Goal: Task Accomplishment & Management: Use online tool/utility

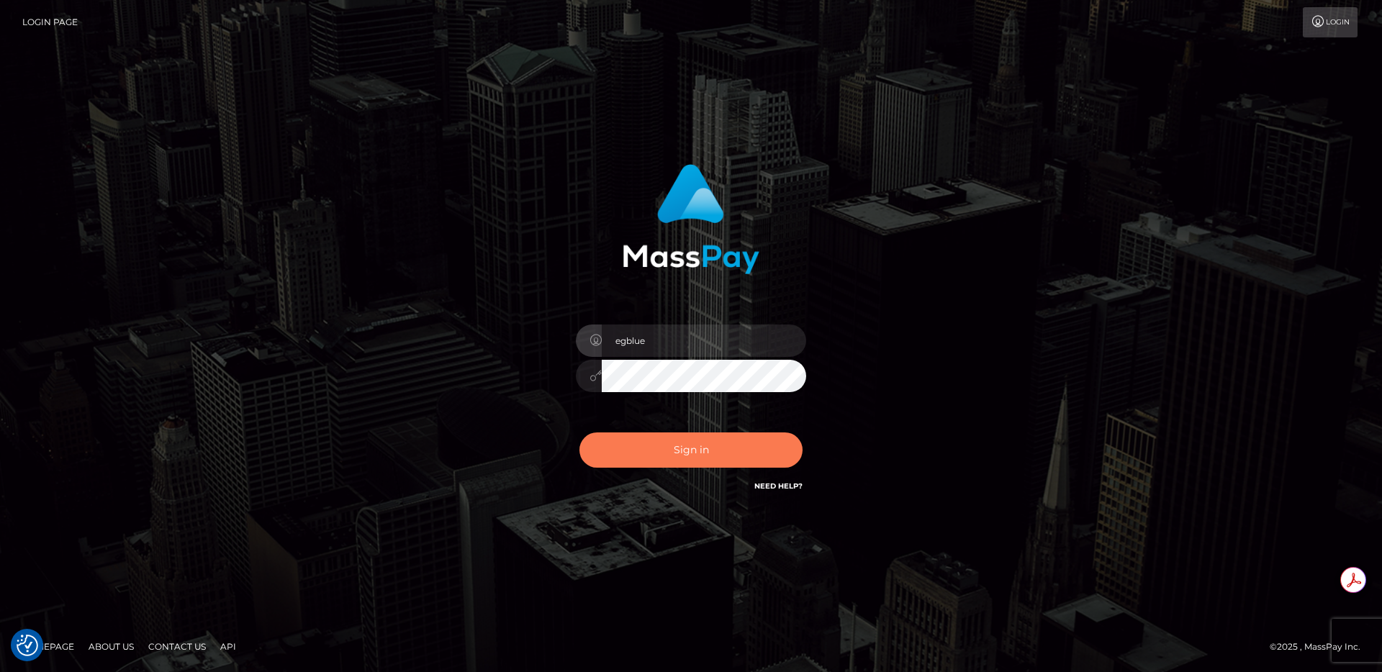
click at [785, 456] on button "Sign in" at bounding box center [690, 450] width 223 height 35
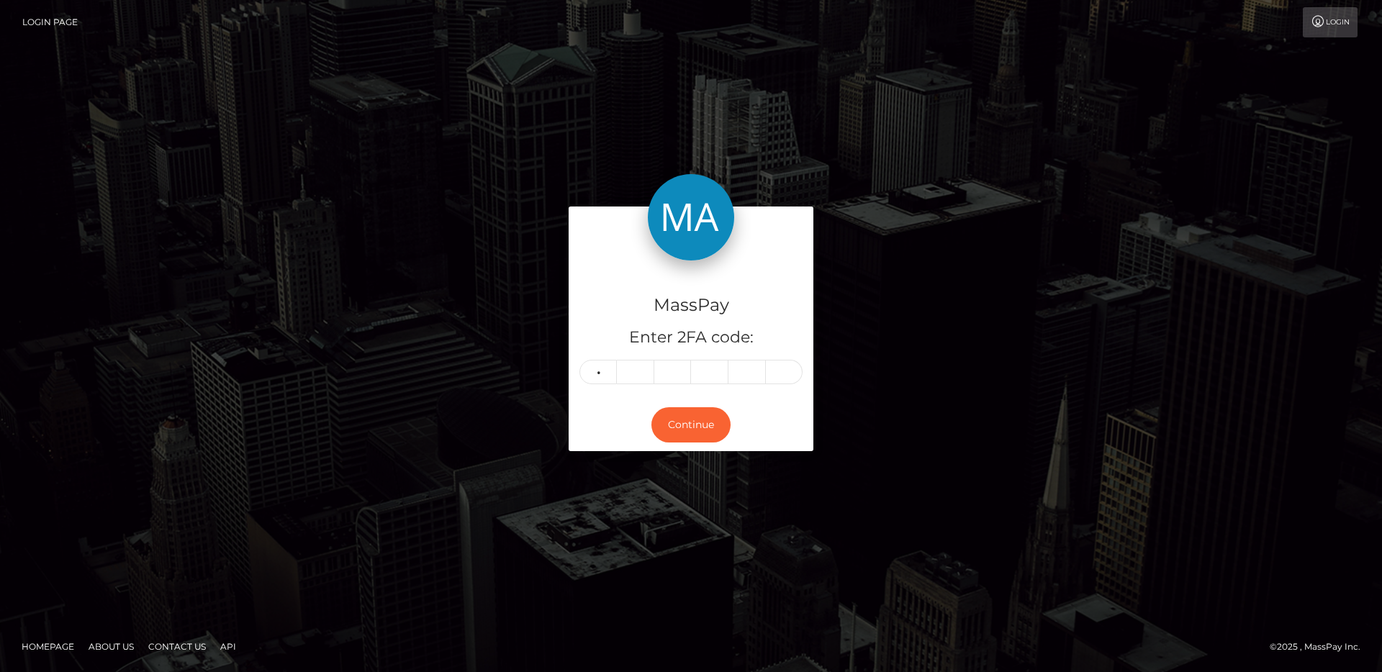
type input "2"
type input "0"
type input "3"
type input "2"
type input "1"
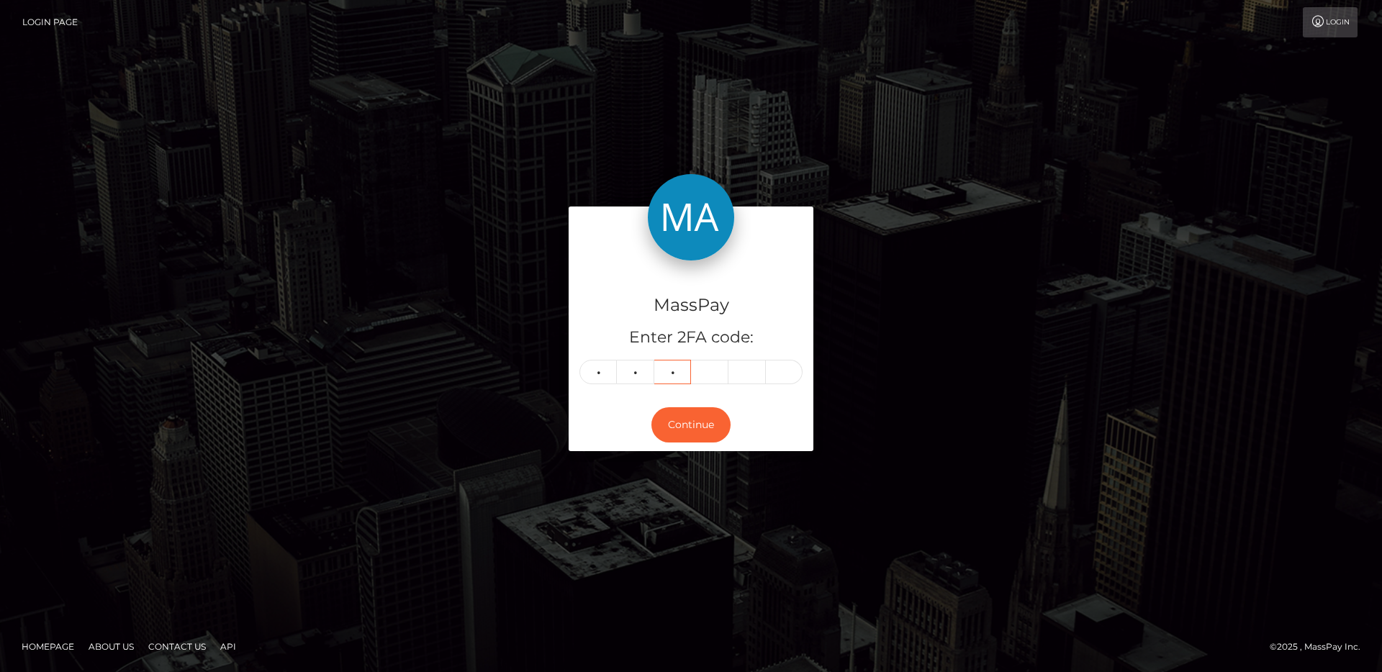
type input "5"
type input "1"
type input "6"
type input "7"
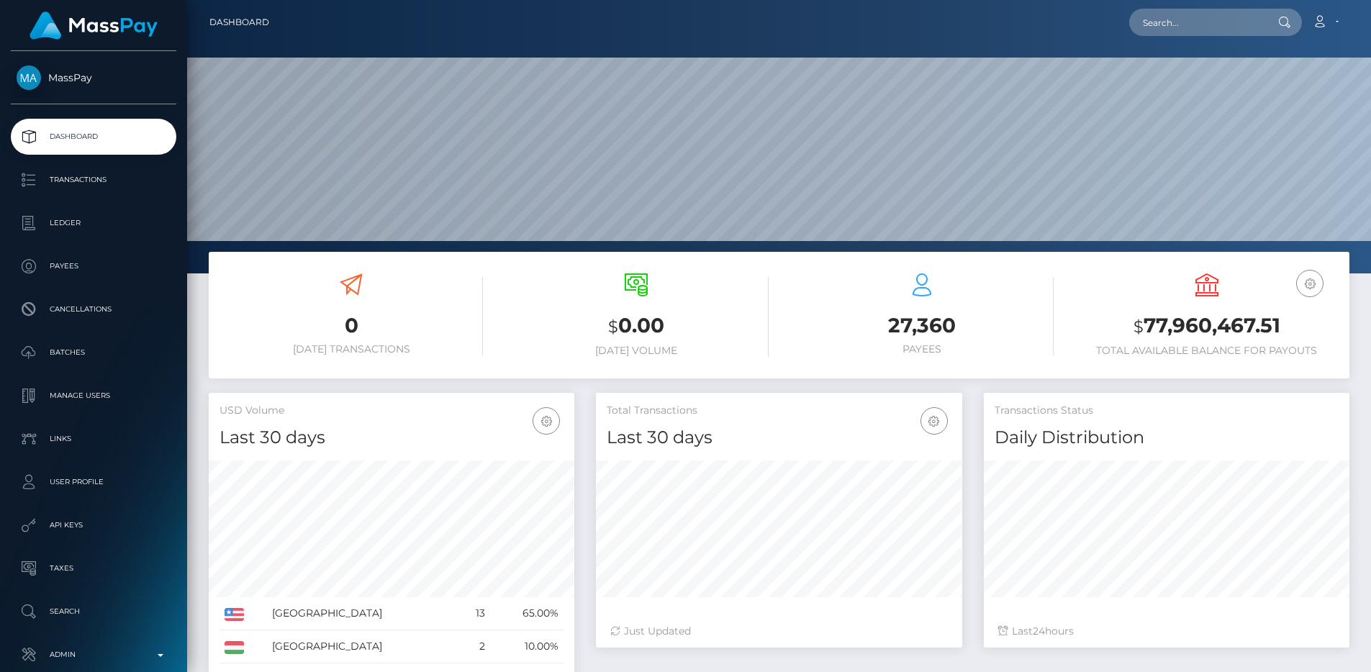
scroll to position [255, 366]
click at [1189, 40] on nav "Dashboard Loading... Loading... Account Edit Profile" at bounding box center [779, 22] width 1184 height 45
click at [1193, 28] on input "text" at bounding box center [1196, 22] width 135 height 27
paste input "pout_6RIDvFqK66YJW"
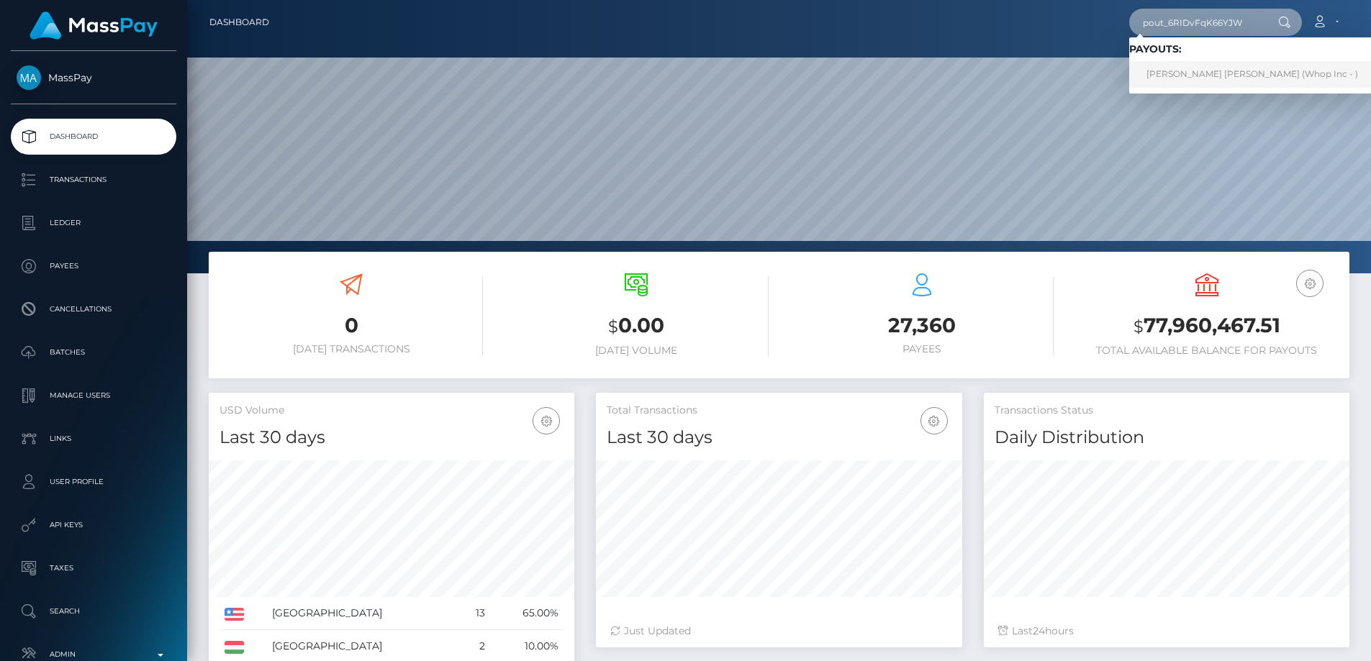
type input "pout_6RIDvFqK66YJW"
click at [1230, 78] on link "ANAS IBRAHIM MOHAMED ABDELAZIZ (Whop Inc - )" at bounding box center [1252, 74] width 246 height 27
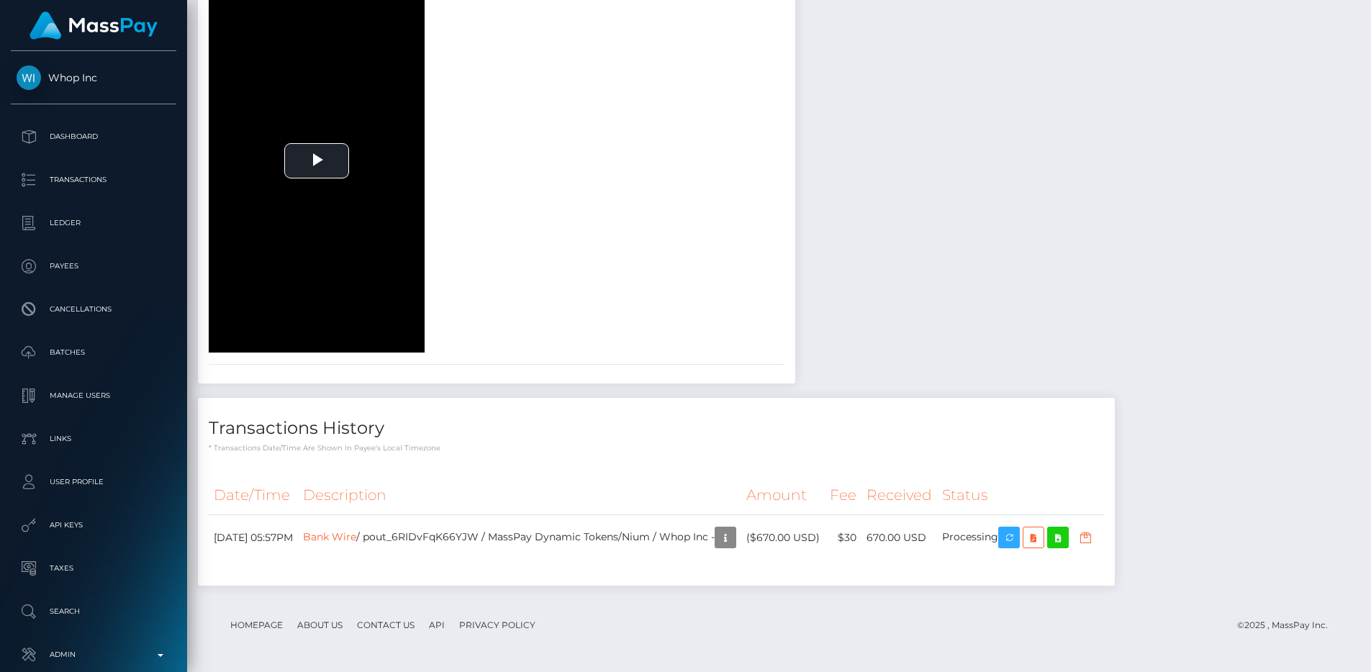
scroll to position [1932, 0]
drag, startPoint x: 207, startPoint y: 428, endPoint x: 463, endPoint y: 462, distance: 257.7
click at [463, 462] on div "Transactions History * Transactions date/time are shown in payee's local timezo…" at bounding box center [656, 492] width 917 height 188
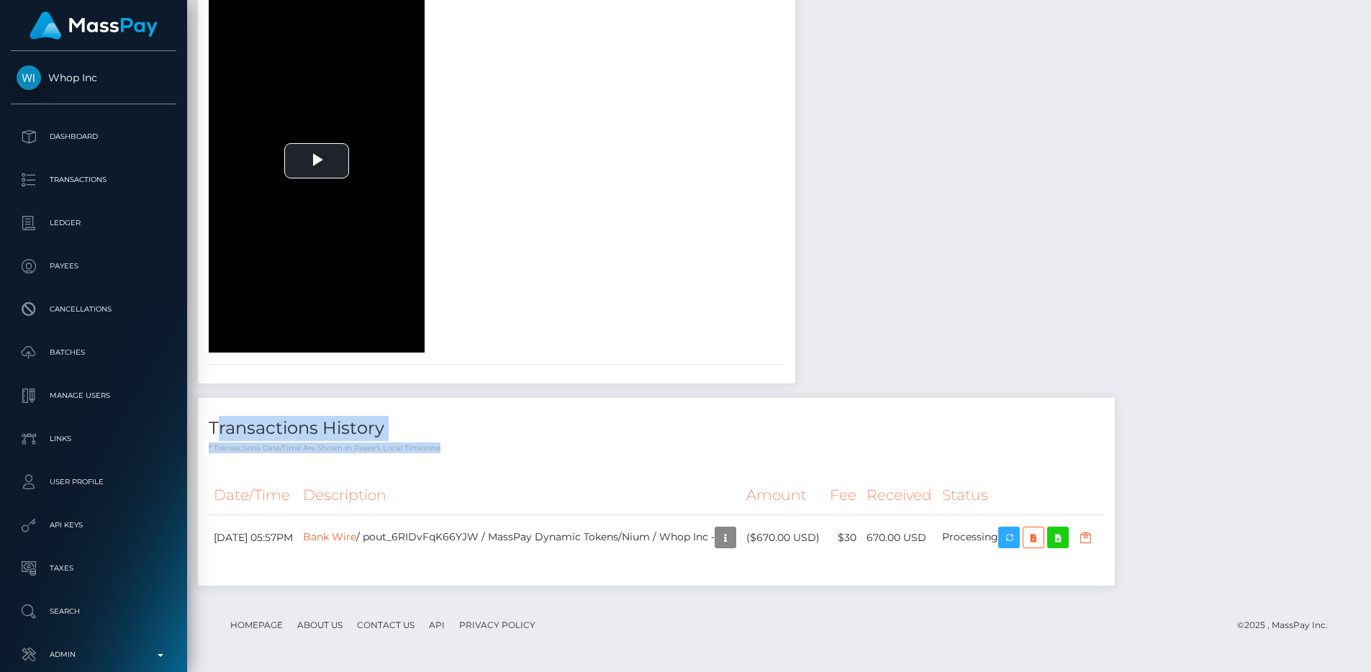
drag, startPoint x: 463, startPoint y: 462, endPoint x: 207, endPoint y: 417, distance: 260.0
click at [207, 417] on div "Transactions History * Transactions date/time are shown in payee's local timezo…" at bounding box center [656, 492] width 917 height 188
click at [207, 417] on div "Transactions History * Transactions date/time are shown in payee's local timezo…" at bounding box center [656, 425] width 917 height 55
drag, startPoint x: 207, startPoint y: 418, endPoint x: 456, endPoint y: 449, distance: 250.9
click at [456, 449] on div "Transactions History * Transactions date/time are shown in payee's local timezo…" at bounding box center [656, 425] width 917 height 55
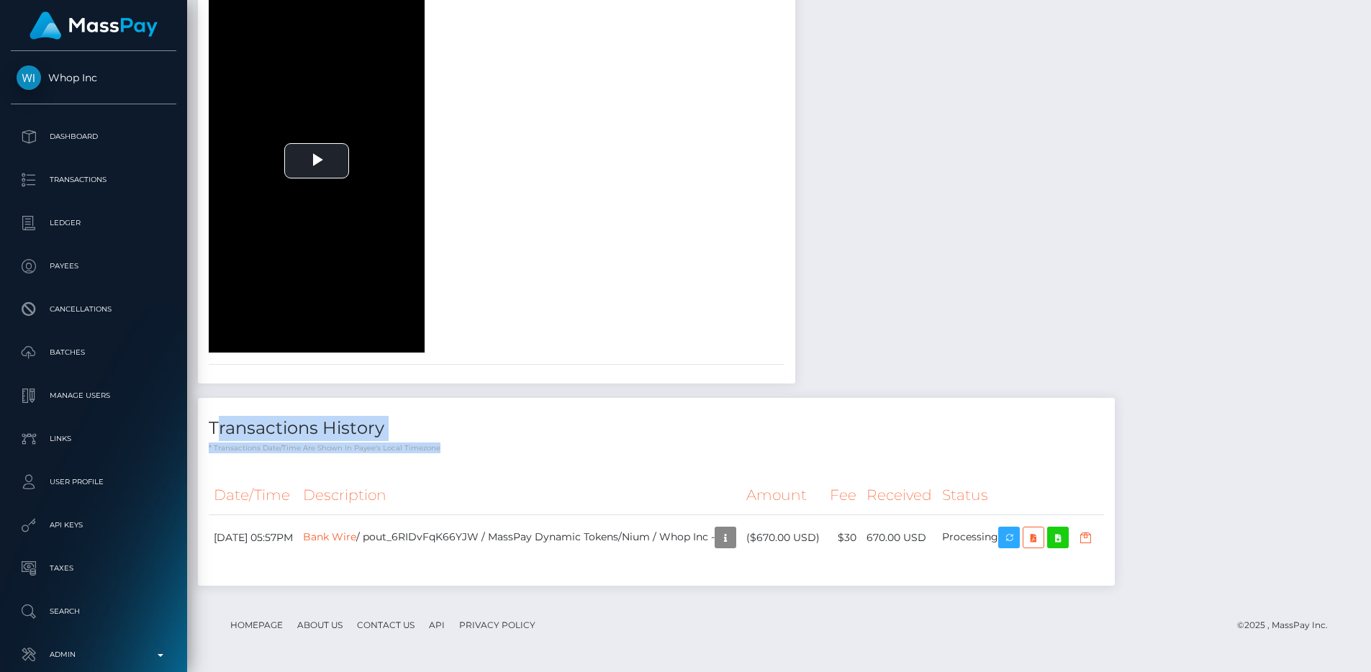
click at [456, 449] on p "* Transactions date/time are shown in payee's local timezone" at bounding box center [656, 448] width 895 height 11
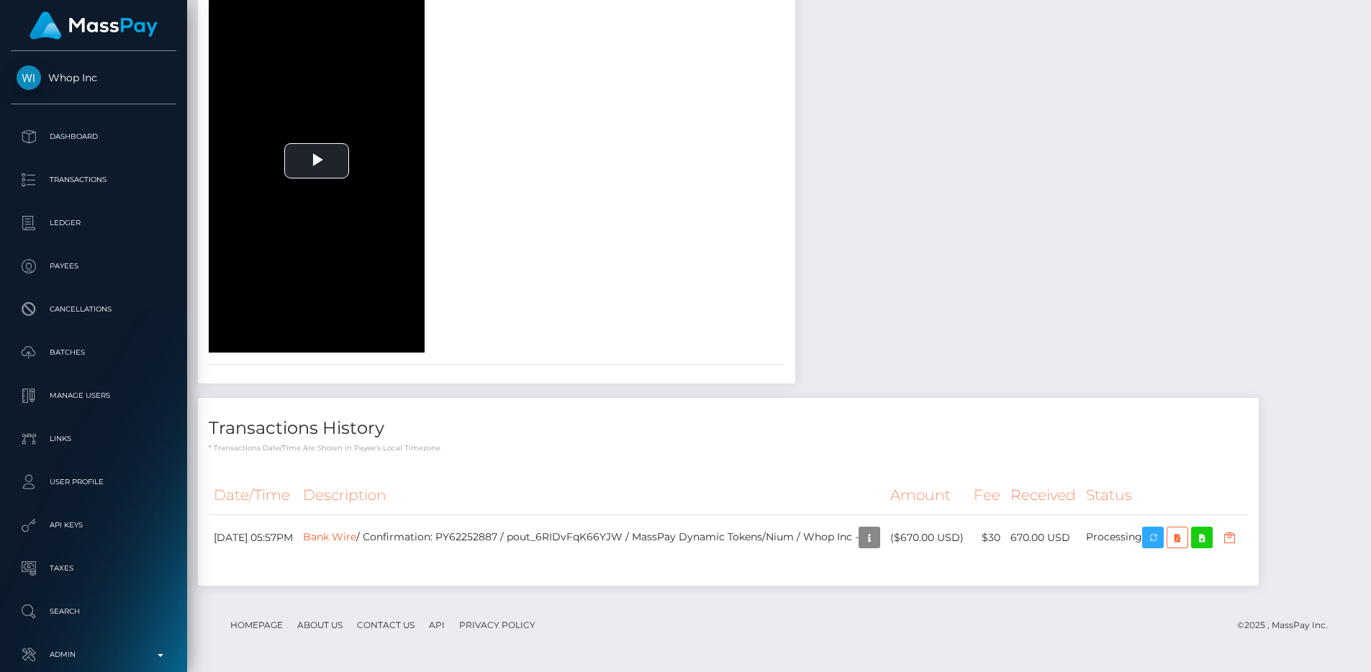
scroll to position [173, 366]
click at [497, 195] on div "To view this video please enable JavaScript, and consider upgrading to a web br…" at bounding box center [347, 161] width 299 height 384
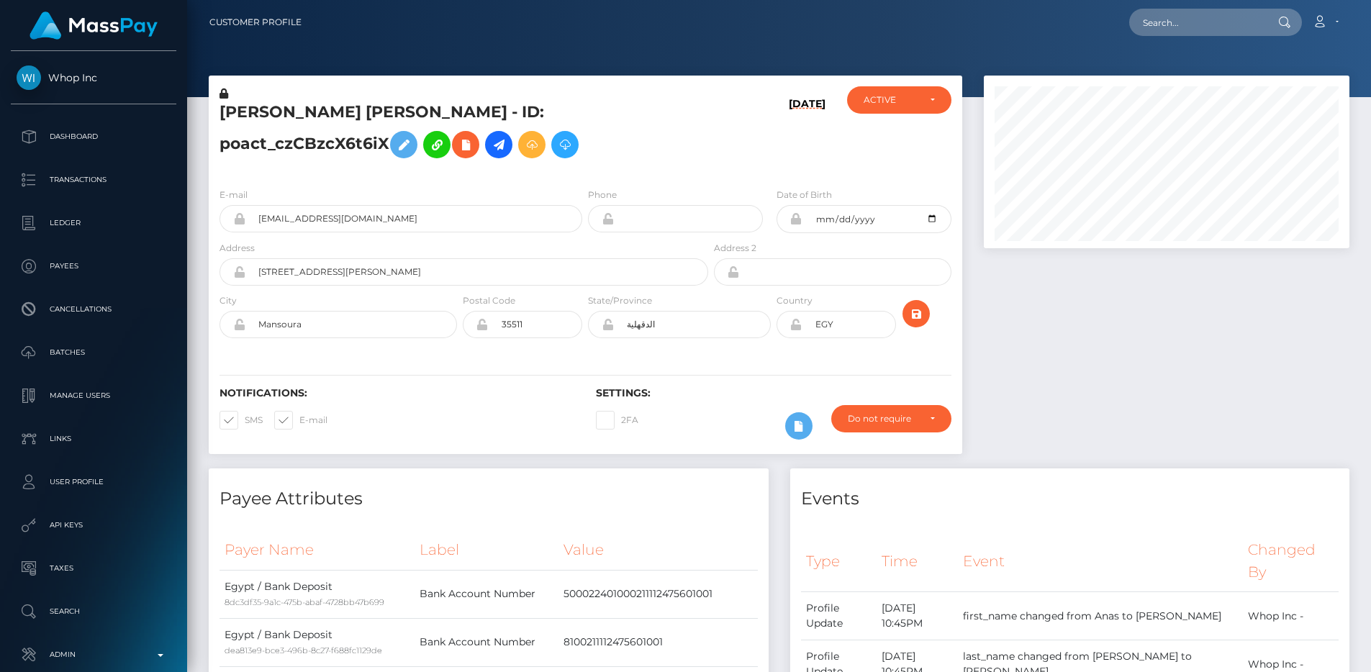
scroll to position [173, 366]
drag, startPoint x: 372, startPoint y: 140, endPoint x: 216, endPoint y: 108, distance: 159.5
click at [216, 108] on div "ANAS IBRAHIM MOHAMED ABDELAZIZ - ID: poact_czCBzcX6t6iX" at bounding box center [460, 131] width 502 height 90
drag, startPoint x: 216, startPoint y: 108, endPoint x: 383, endPoint y: 140, distance: 170.1
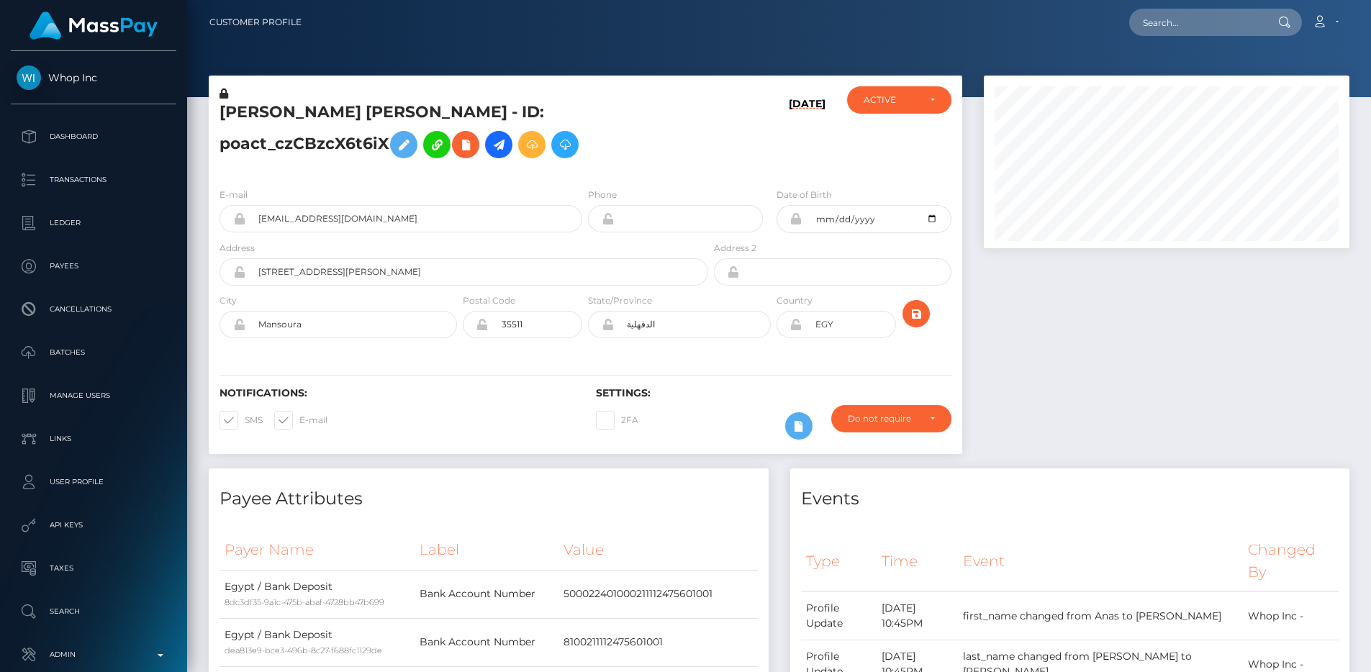
click at [383, 140] on div "ANAS IBRAHIM MOHAMED ABDELAZIZ - ID: poact_czCBzcX6t6iX" at bounding box center [460, 131] width 502 height 90
click at [383, 140] on h5 "ANAS IBRAHIM MOHAMED ABDELAZIZ - ID: poact_czCBzcX6t6iX" at bounding box center [459, 133] width 481 height 64
click at [103, 651] on p "Admin" at bounding box center [94, 655] width 154 height 22
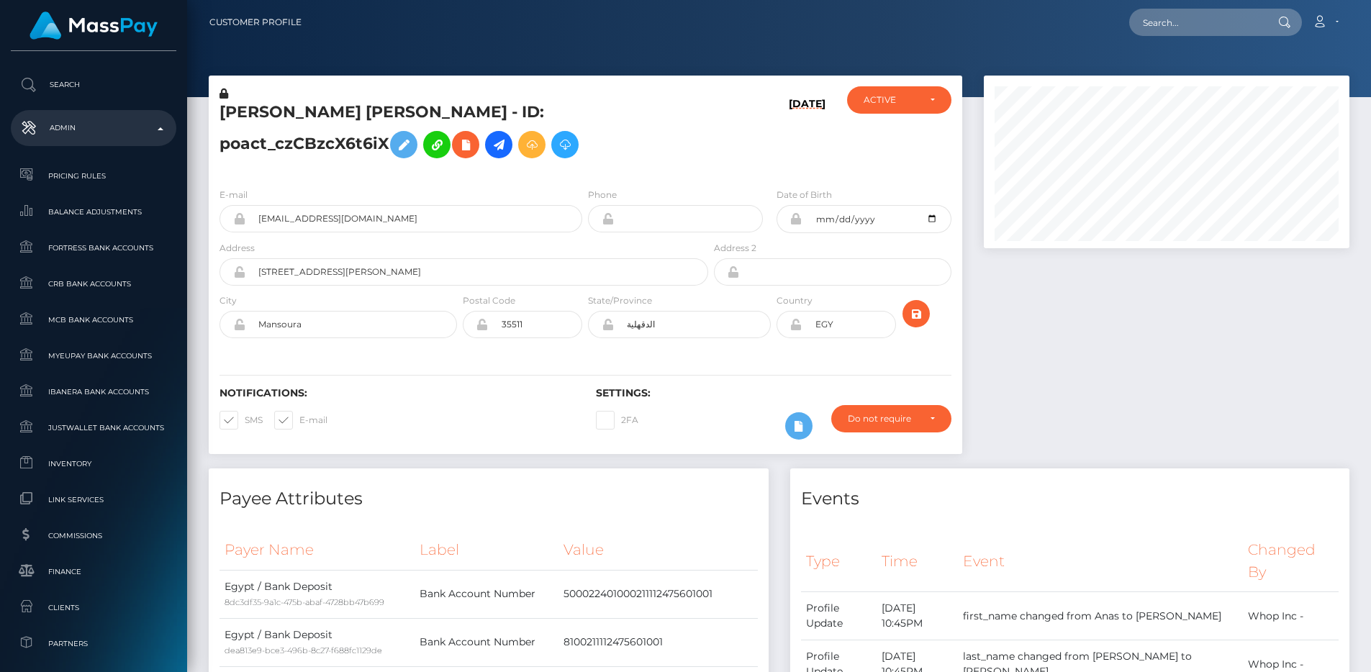
scroll to position [861, 0]
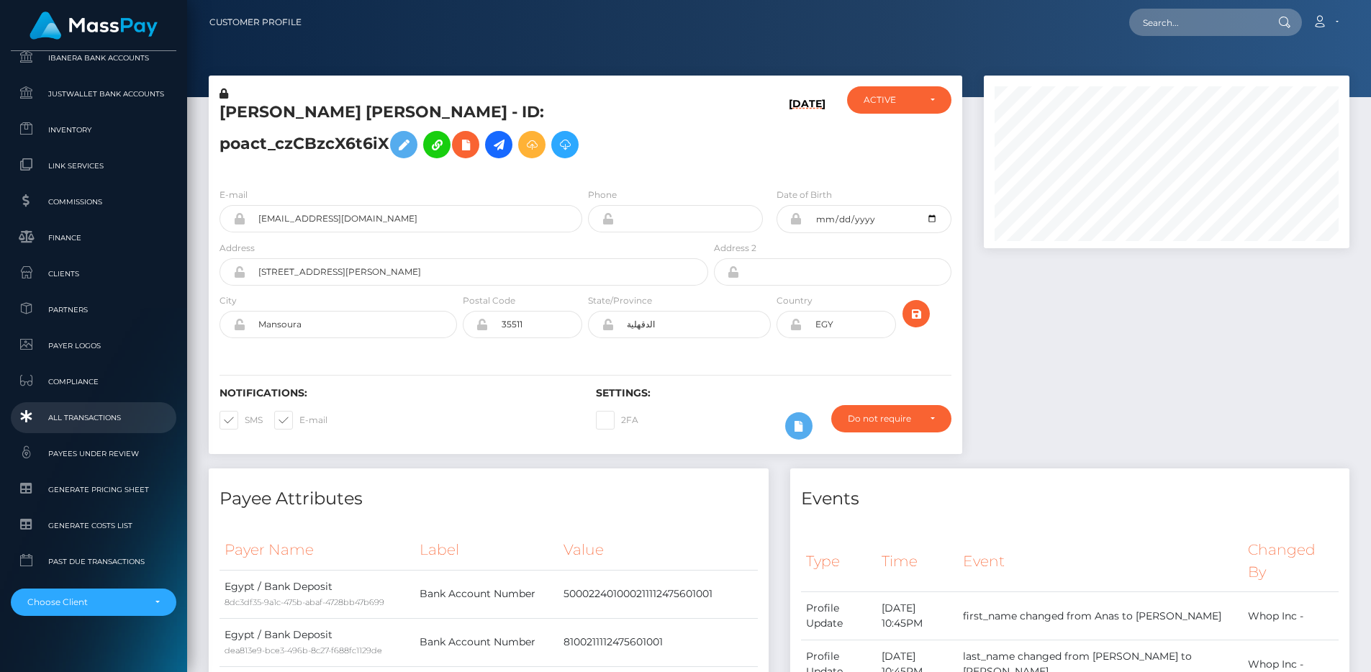
click at [78, 407] on link "All Transactions" at bounding box center [94, 417] width 166 height 31
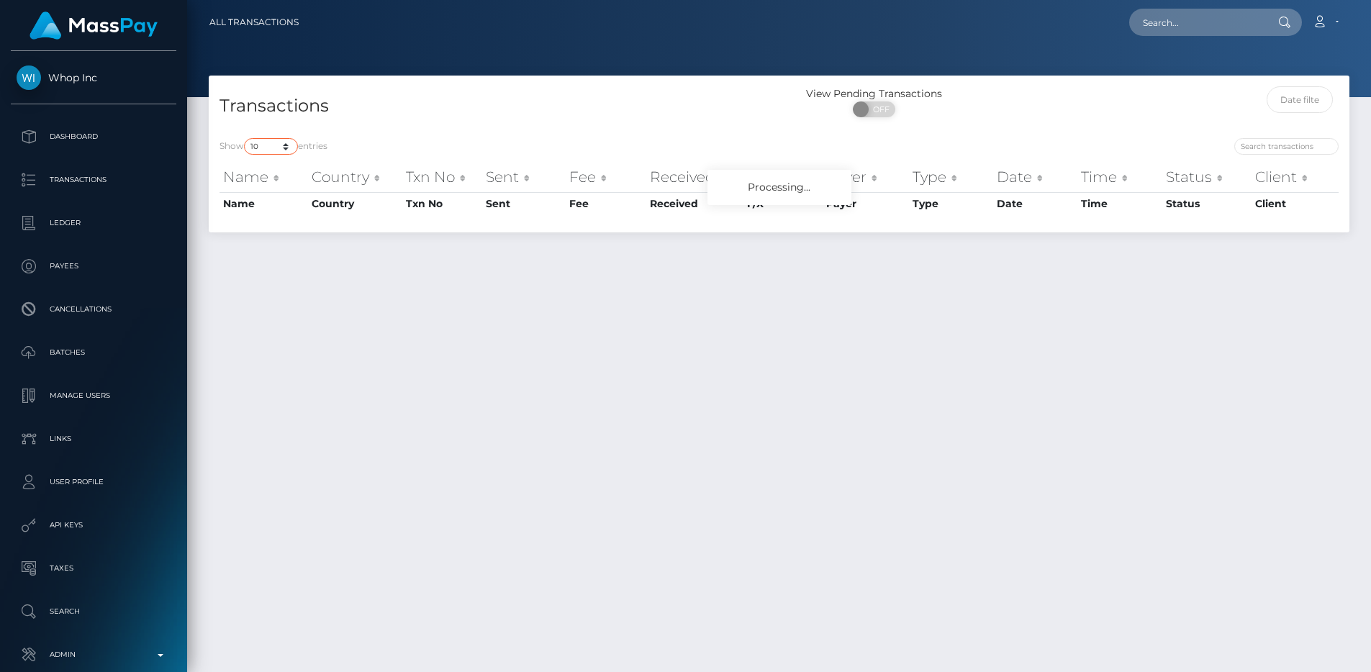
click at [291, 150] on select "10 25 50 100 250 500 1,000 3,500 All" at bounding box center [271, 146] width 54 height 17
select select "250"
click at [434, 127] on div "Transactions" at bounding box center [494, 106] width 571 height 41
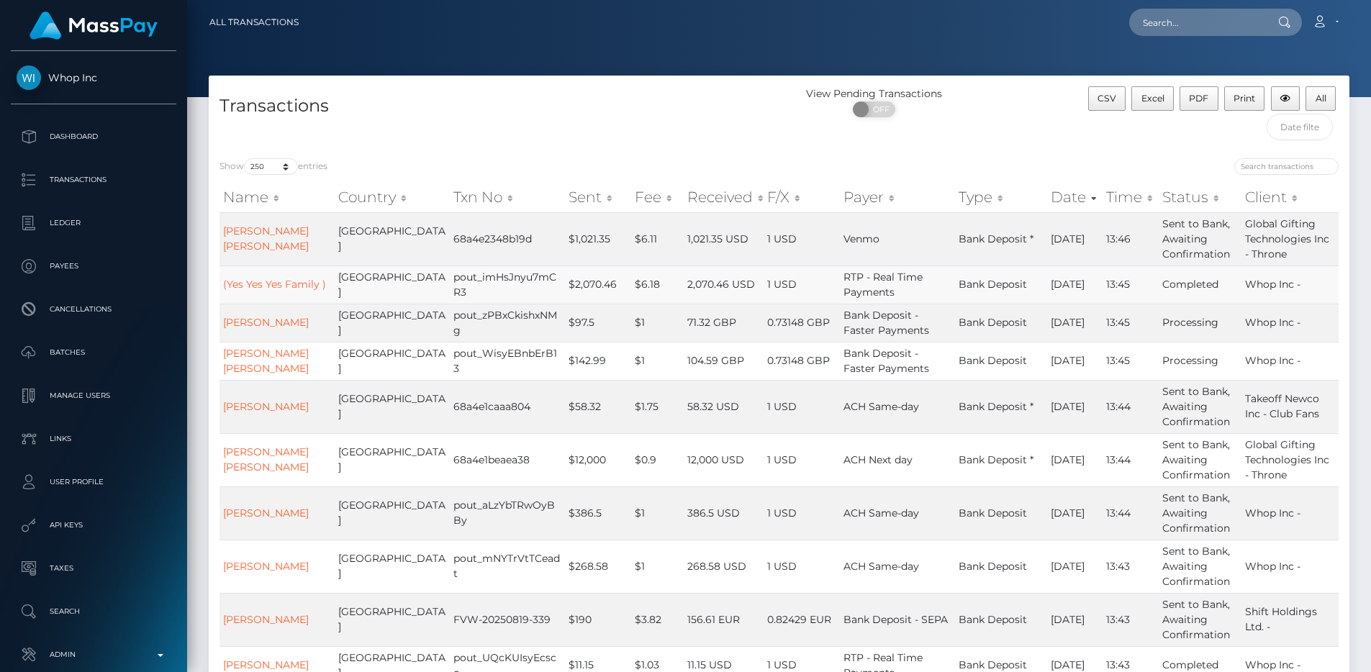
click at [593, 291] on td "$2,070.46" at bounding box center [598, 285] width 66 height 38
drag, startPoint x: 592, startPoint y: 303, endPoint x: 580, endPoint y: 294, distance: 15.0
click at [592, 304] on td "$97.5" at bounding box center [598, 323] width 66 height 38
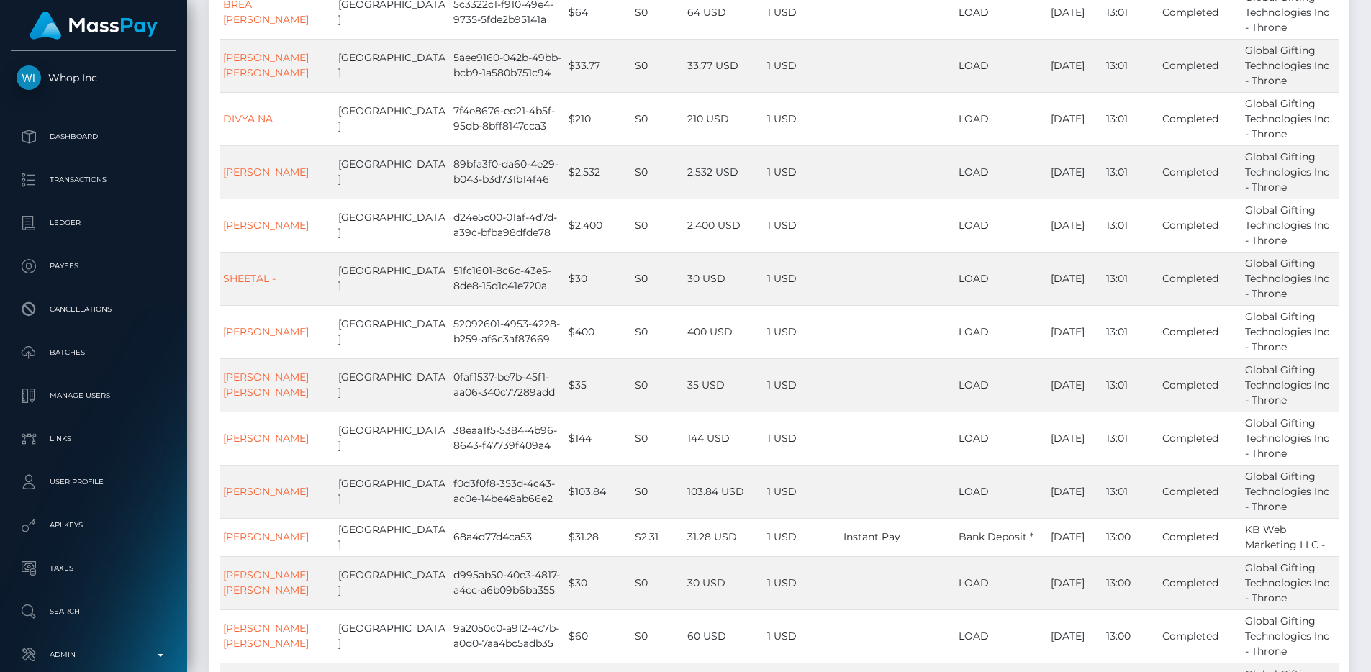
scroll to position [11799, 0]
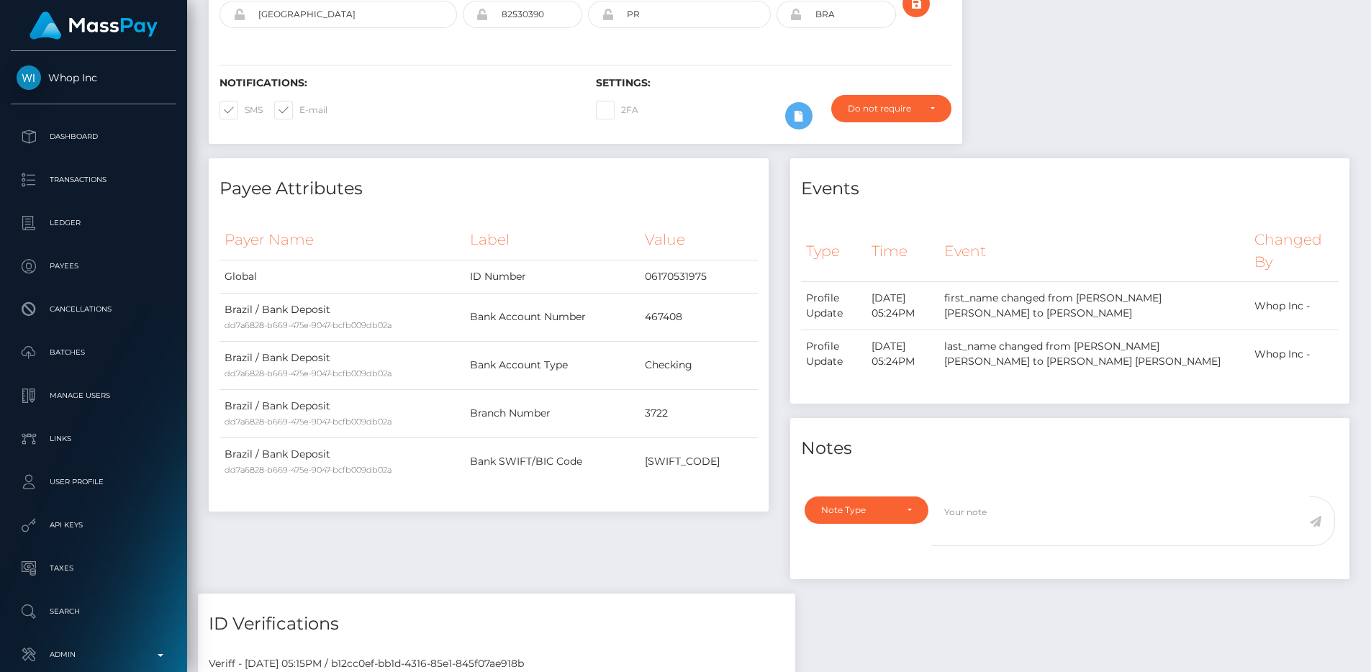
scroll to position [314, 0]
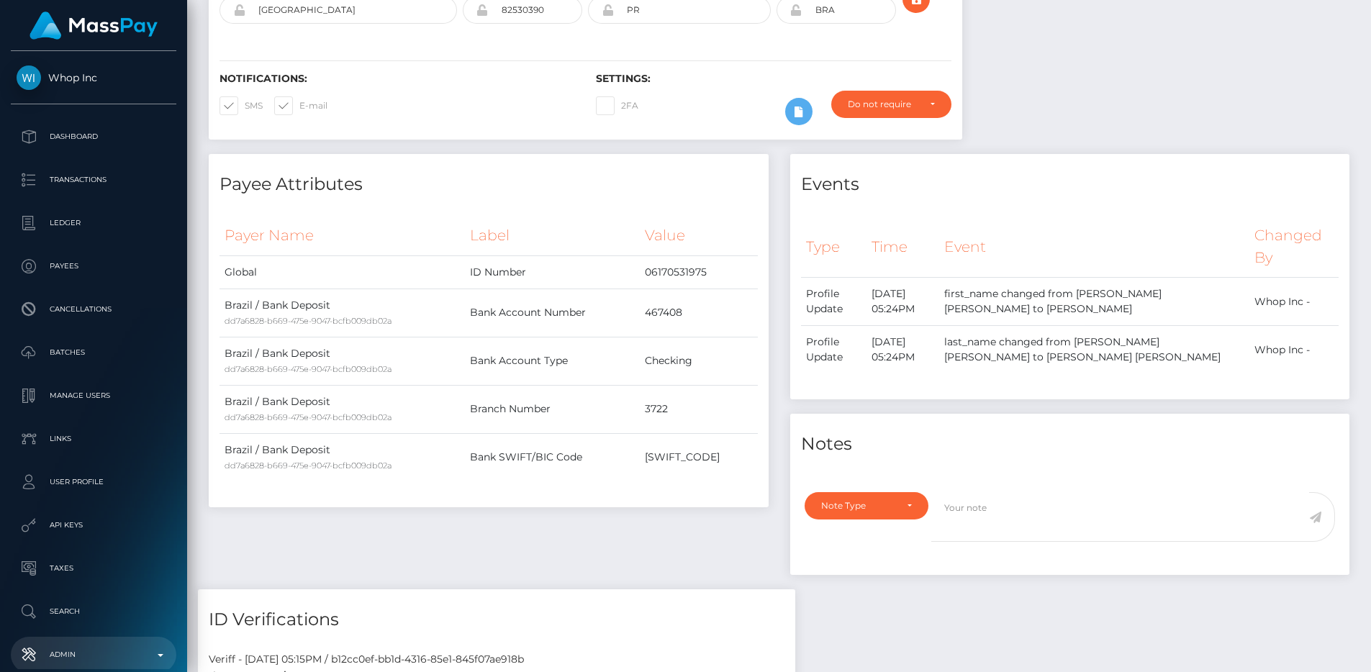
click at [114, 645] on p "Admin" at bounding box center [94, 655] width 154 height 22
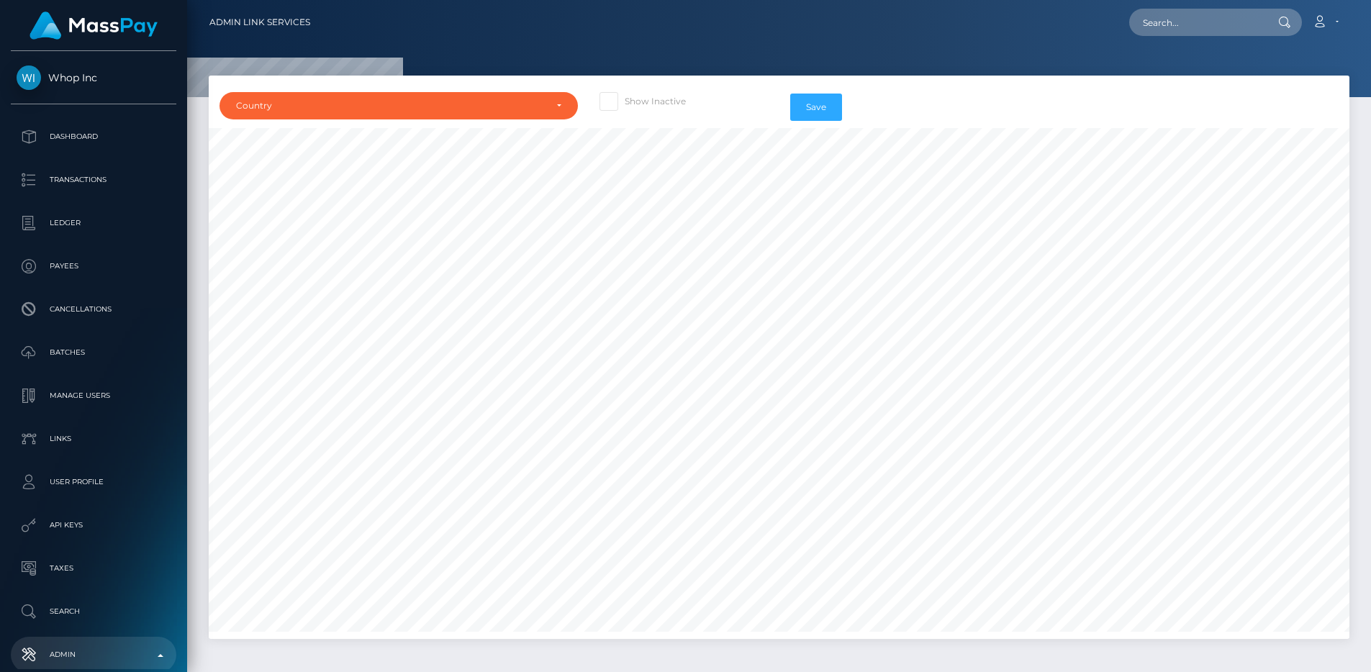
click at [679, 85] on div "Country [GEOGRAPHIC_DATA] [GEOGRAPHIC_DATA] [GEOGRAPHIC_DATA] [GEOGRAPHIC_DATA]…" at bounding box center [779, 357] width 1141 height 563
click at [655, 114] on div "Show Inactive" at bounding box center [684, 107] width 190 height 42
click at [656, 110] on label "Show Inactive" at bounding box center [642, 101] width 86 height 19
click at [634, 101] on input "Show Inactive" at bounding box center [629, 96] width 9 height 9
checkbox input "true"
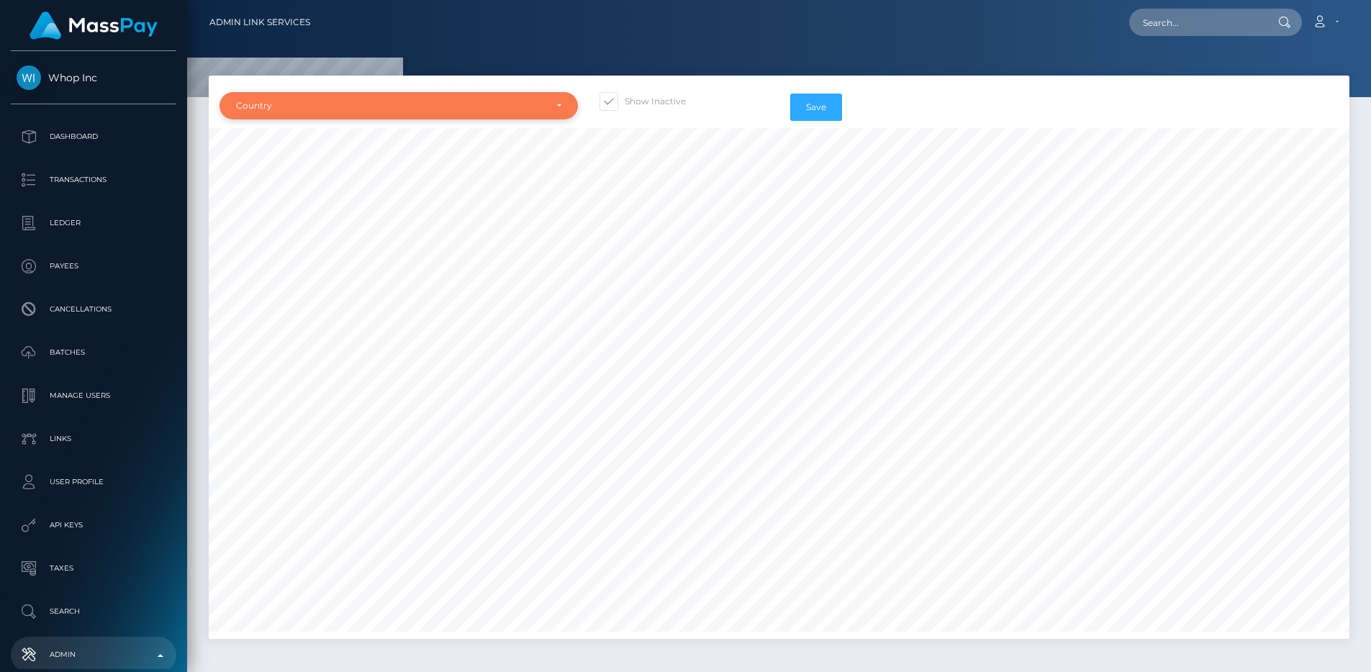
click at [480, 107] on div "Country" at bounding box center [390, 106] width 309 height 12
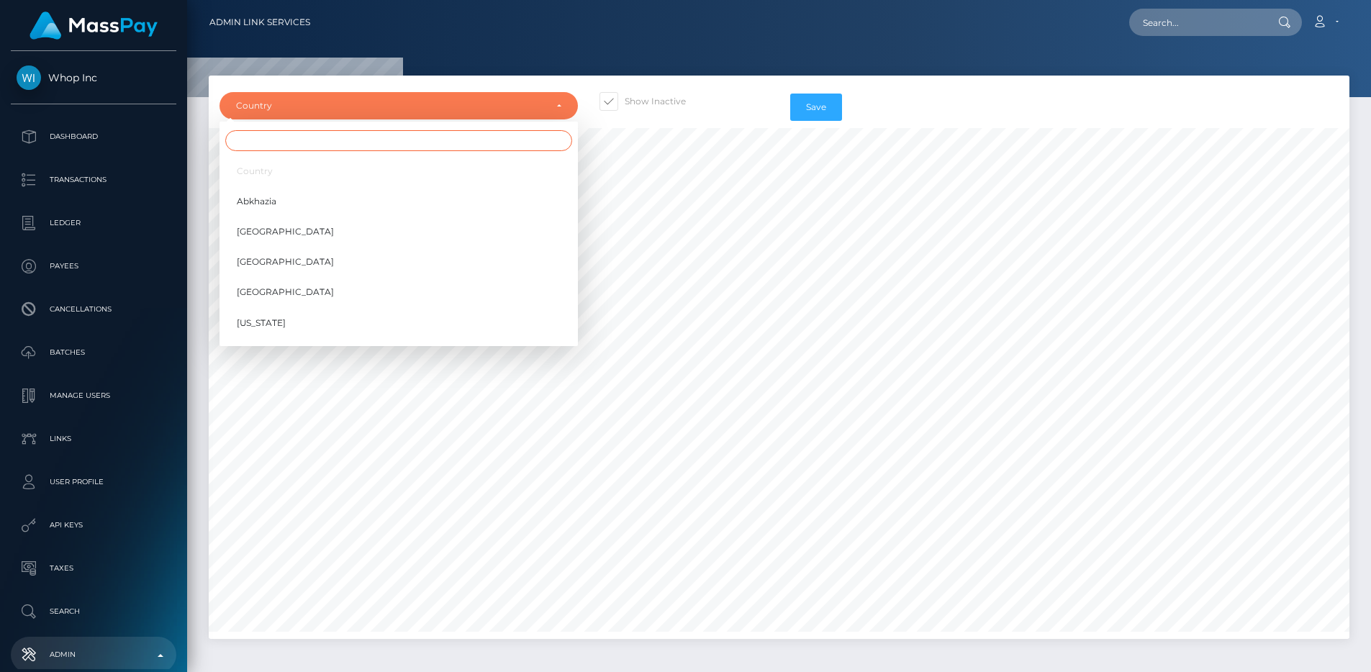
click at [440, 141] on input "Search" at bounding box center [398, 140] width 347 height 21
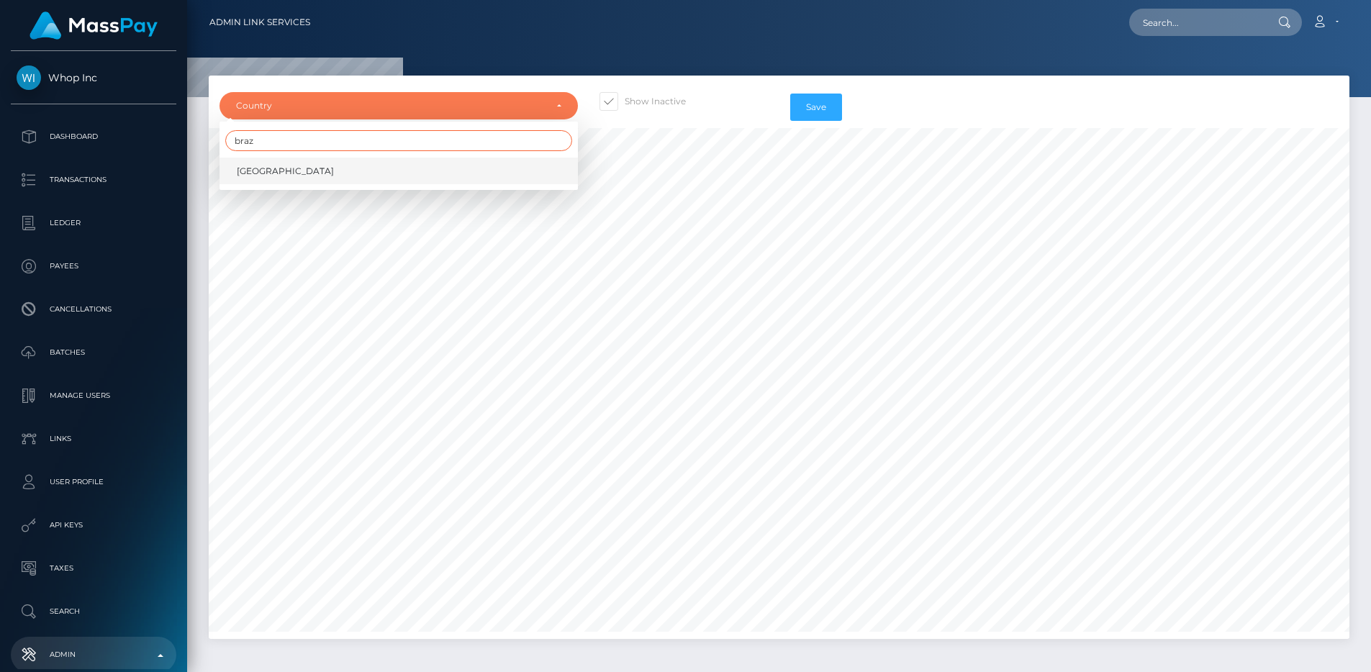
type input "braz"
click at [412, 165] on link "[GEOGRAPHIC_DATA]" at bounding box center [398, 171] width 358 height 27
select select "BR"
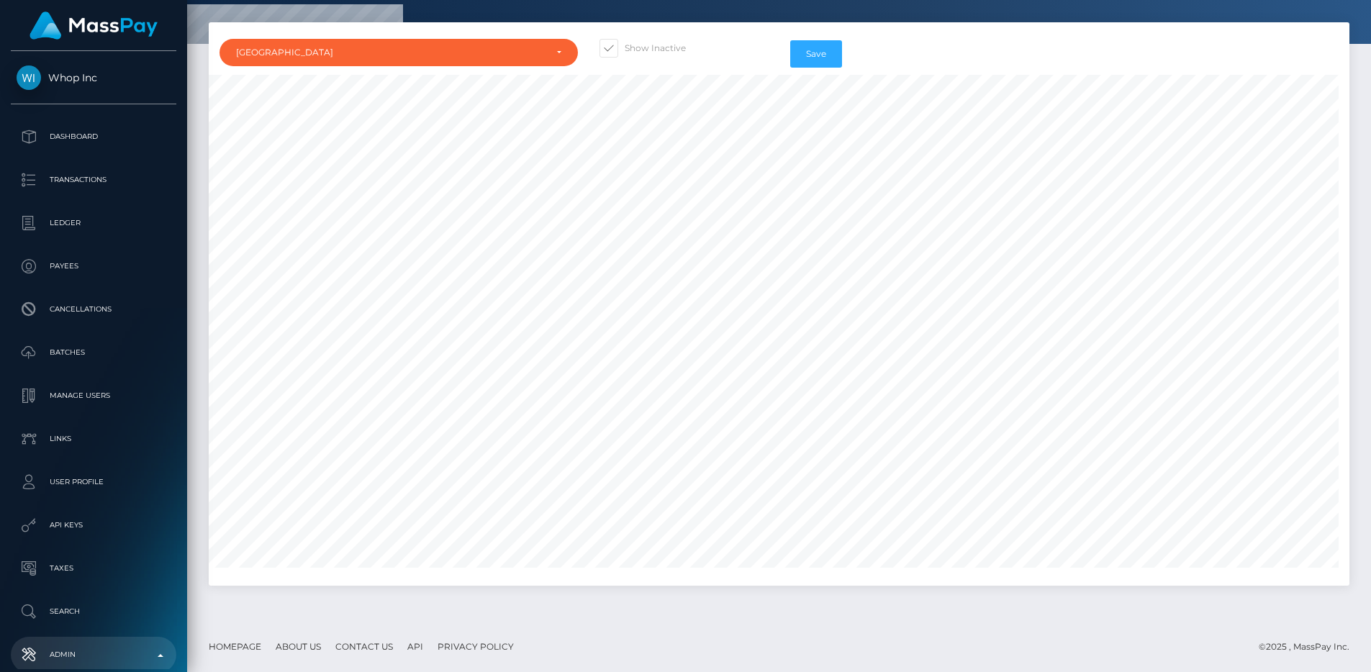
scroll to position [17653, 0]
